Goal: Task Accomplishment & Management: Manage account settings

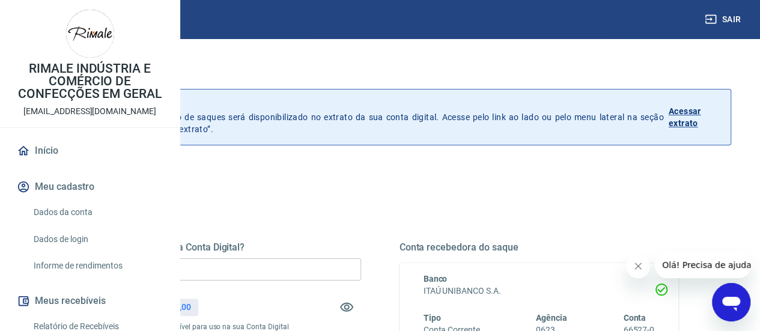
click at [190, 307] on p "R$ 1.963,00" at bounding box center [168, 307] width 44 height 13
click at [373, 195] on div "Quanto deseja sacar da Conta Digital? R$ 0,00 ​ Saldo total*: R$ 1.963,00 *Corr…" at bounding box center [379, 328] width 625 height 279
click at [401, 118] on p "Histórico de saques A partir de agora, o histórico de saques será disponibiliza…" at bounding box center [364, 117] width 599 height 36
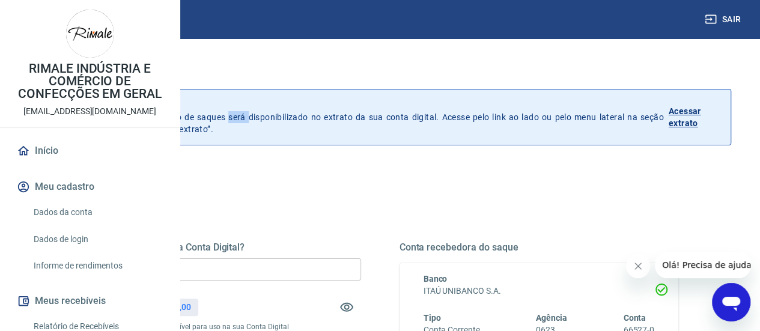
click at [401, 118] on p "Histórico de saques A partir de agora, o histórico de saques será disponibiliza…" at bounding box center [364, 117] width 599 height 36
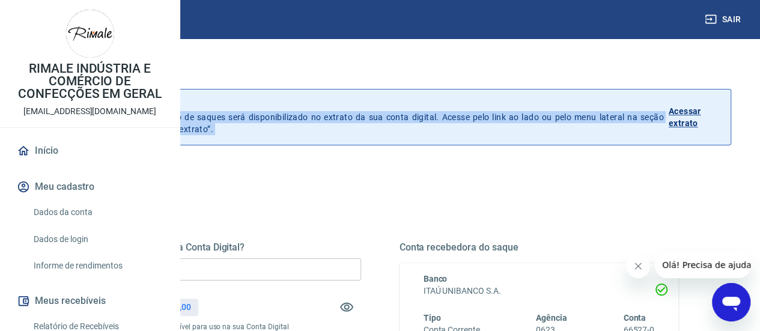
click at [401, 118] on p "Histórico de saques A partir de agora, o histórico de saques será disponibiliza…" at bounding box center [364, 117] width 599 height 36
click at [466, 118] on p "Histórico de saques A partir de agora, o histórico de saques será disponibiliza…" at bounding box center [364, 117] width 599 height 36
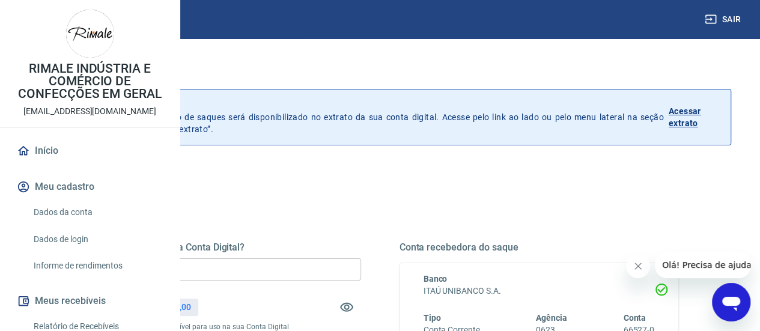
click at [481, 127] on p "Histórico de saques A partir de agora, o histórico de saques será disponibiliza…" at bounding box center [364, 117] width 599 height 36
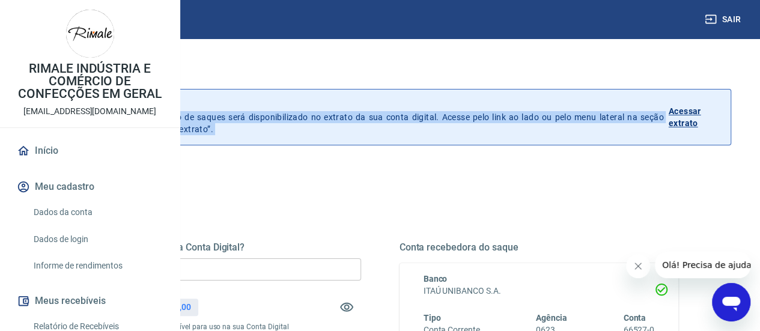
click at [481, 127] on p "Histórico de saques A partir de agora, o histórico de saques será disponibiliza…" at bounding box center [364, 117] width 599 height 36
click at [483, 119] on p "Histórico de saques A partir de agora, o histórico de saques será disponibiliza…" at bounding box center [364, 117] width 599 height 36
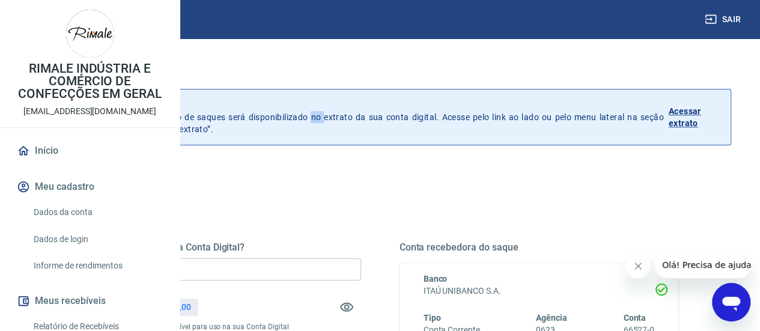
click at [483, 119] on p "Histórico de saques A partir de agora, o histórico de saques será disponibiliza…" at bounding box center [364, 117] width 599 height 36
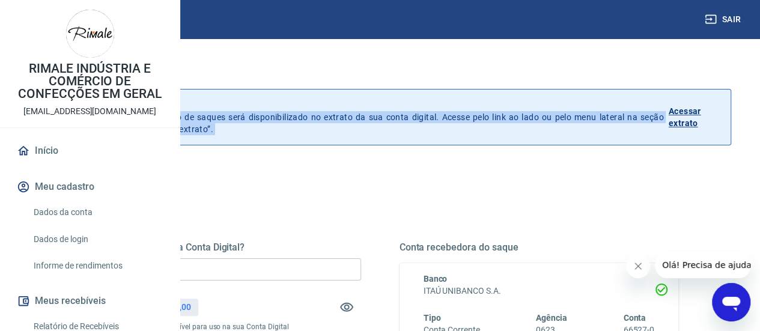
click at [483, 119] on p "Histórico de saques A partir de agora, o histórico de saques será disponibiliza…" at bounding box center [364, 117] width 599 height 36
click at [447, 127] on p "Histórico de saques A partir de agora, o histórico de saques será disponibiliza…" at bounding box center [364, 117] width 599 height 36
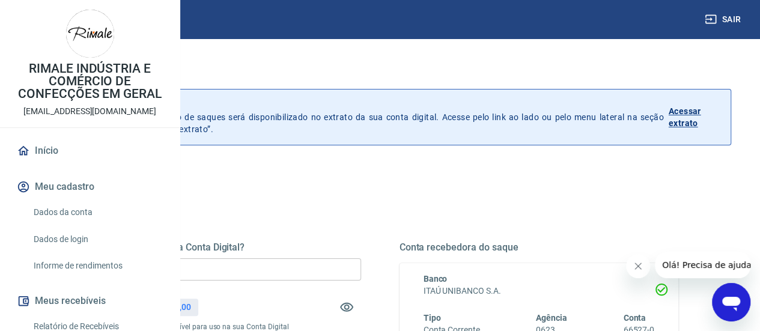
click at [288, 105] on p "Histórico de saques" at bounding box center [364, 105] width 599 height 12
click at [327, 117] on p "Histórico de saques A partir de agora, o histórico de saques será disponibiliza…" at bounding box center [364, 117] width 599 height 36
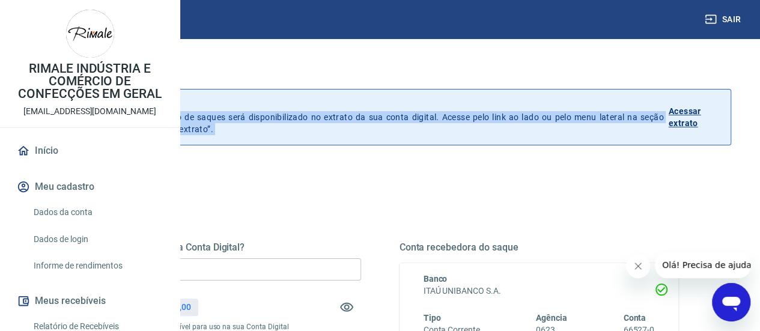
click at [327, 117] on p "Histórico de saques A partir de agora, o histórico de saques será disponibiliza…" at bounding box center [364, 117] width 599 height 36
click at [410, 131] on p "Histórico de saques A partir de agora, o histórico de saques será disponibiliza…" at bounding box center [364, 117] width 599 height 36
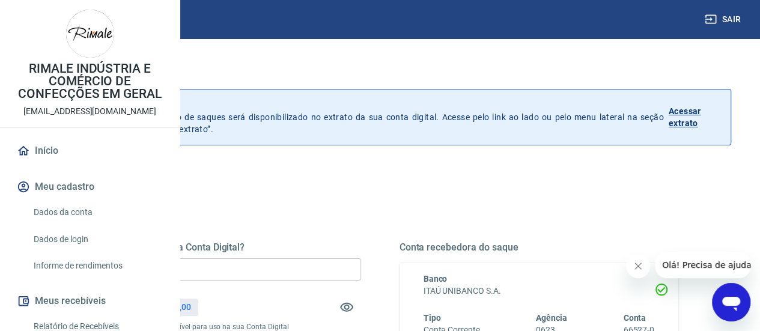
click at [413, 142] on div "Histórico de saques A partir de agora, o histórico de saques será disponibiliza…" at bounding box center [392, 116] width 675 height 55
